Goal: Entertainment & Leisure: Browse casually

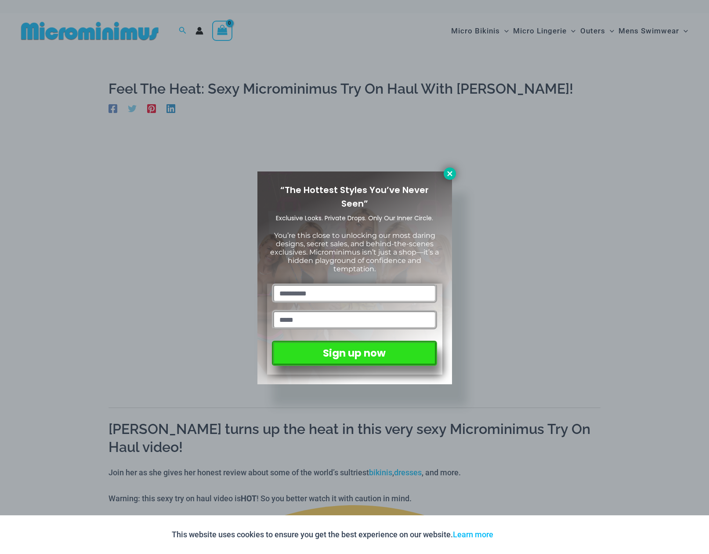
click at [447, 173] on icon at bounding box center [450, 174] width 8 height 8
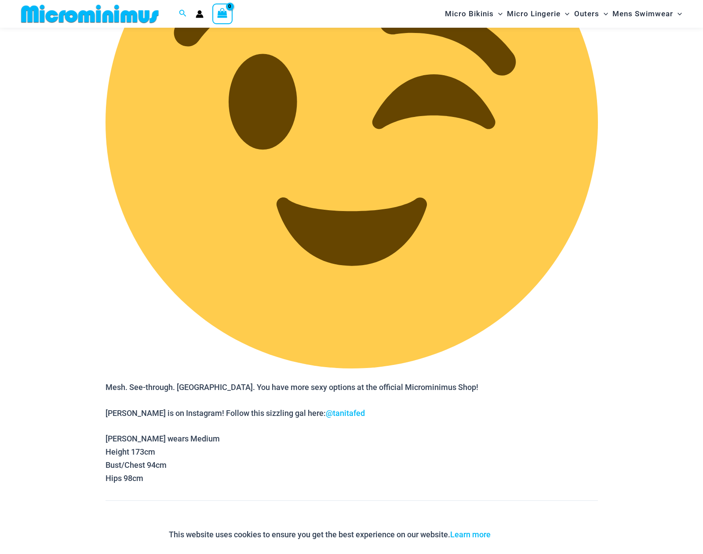
scroll to position [1487, 0]
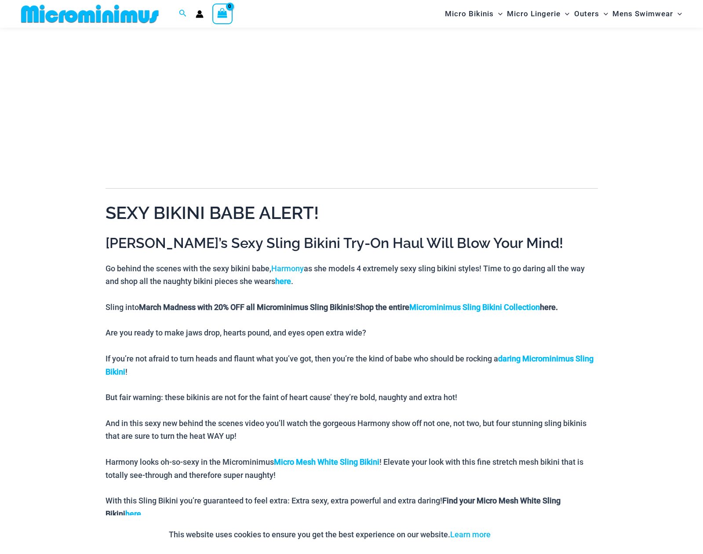
scroll to position [212, 0]
